Goal: Task Accomplishment & Management: Use online tool/utility

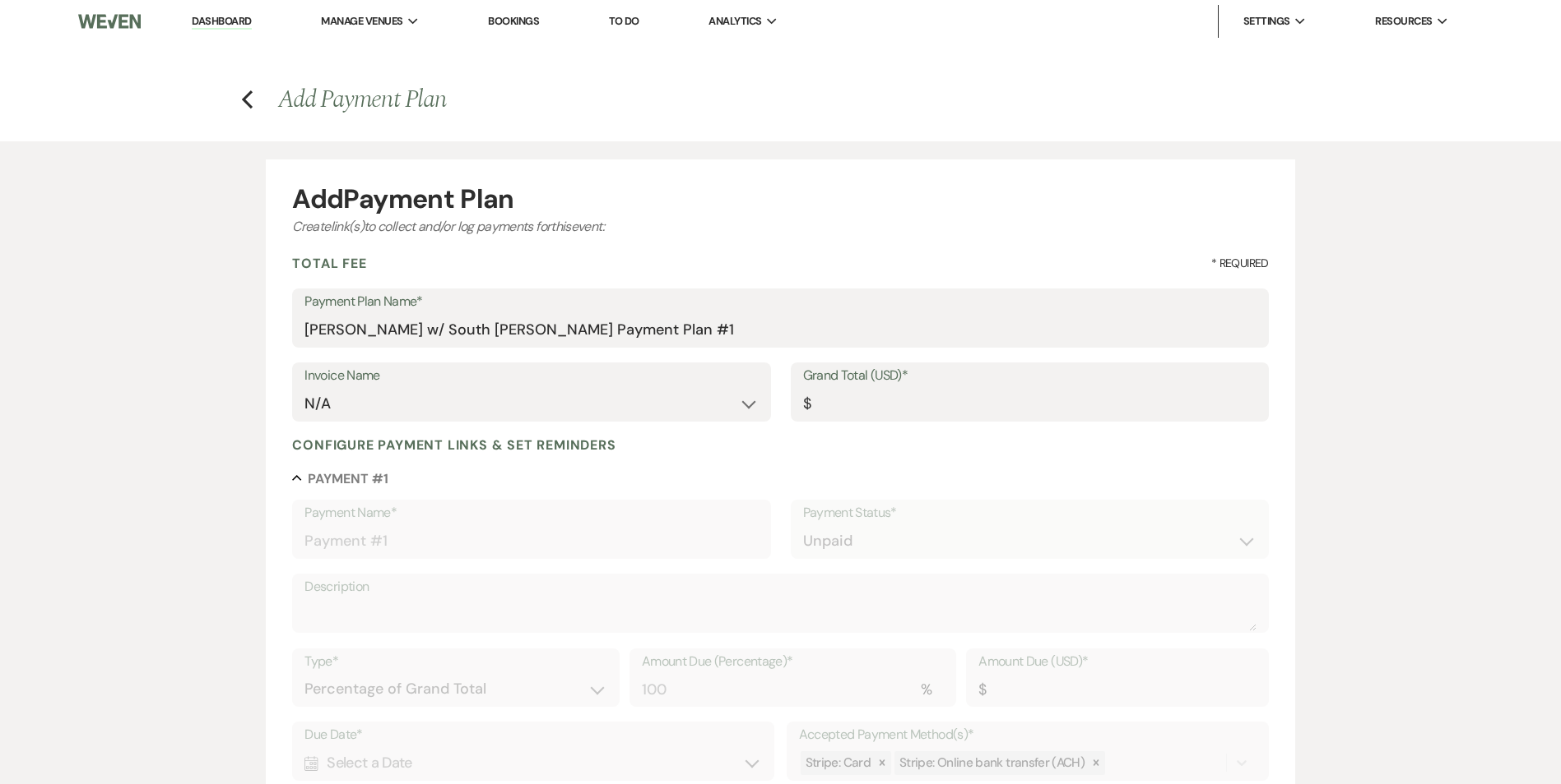
select select "2"
select select "percentage"
select select "false"
select select "client"
select select "weeks"
